Goal: Task Accomplishment & Management: Manage account settings

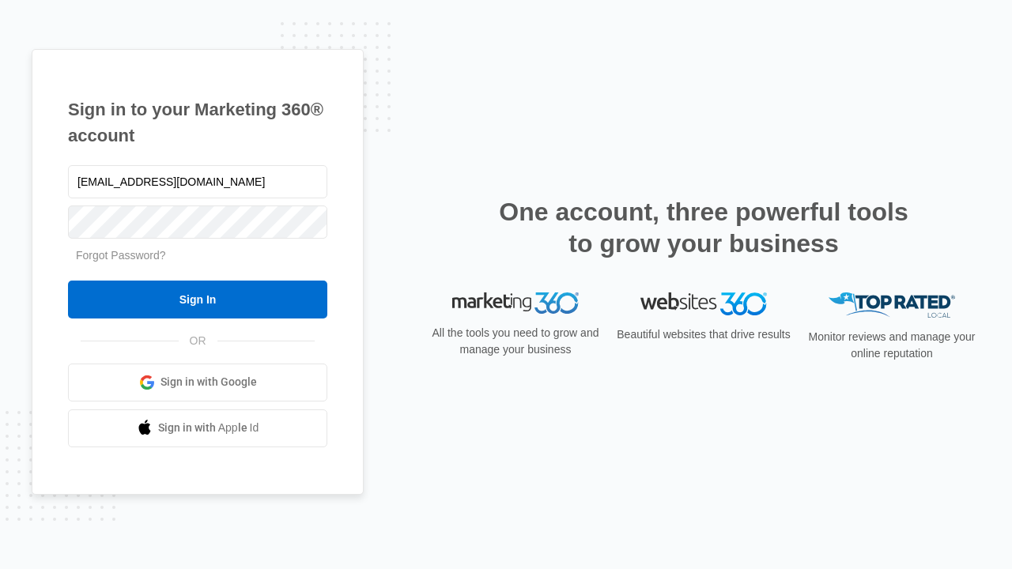
type input "[EMAIL_ADDRESS][DOMAIN_NAME]"
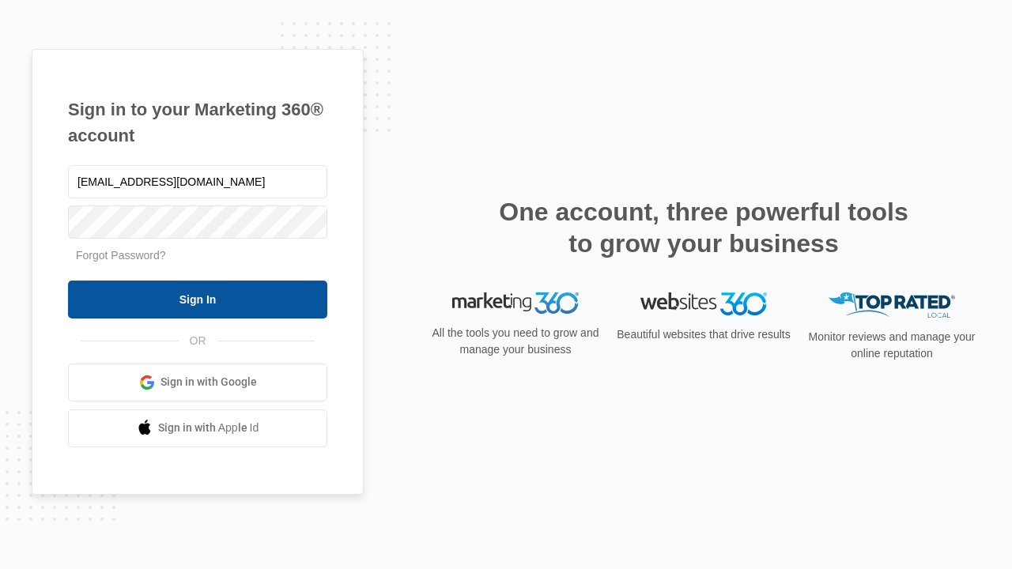
click at [198, 299] on input "Sign In" at bounding box center [197, 300] width 259 height 38
